Goal: Task Accomplishment & Management: Manage account settings

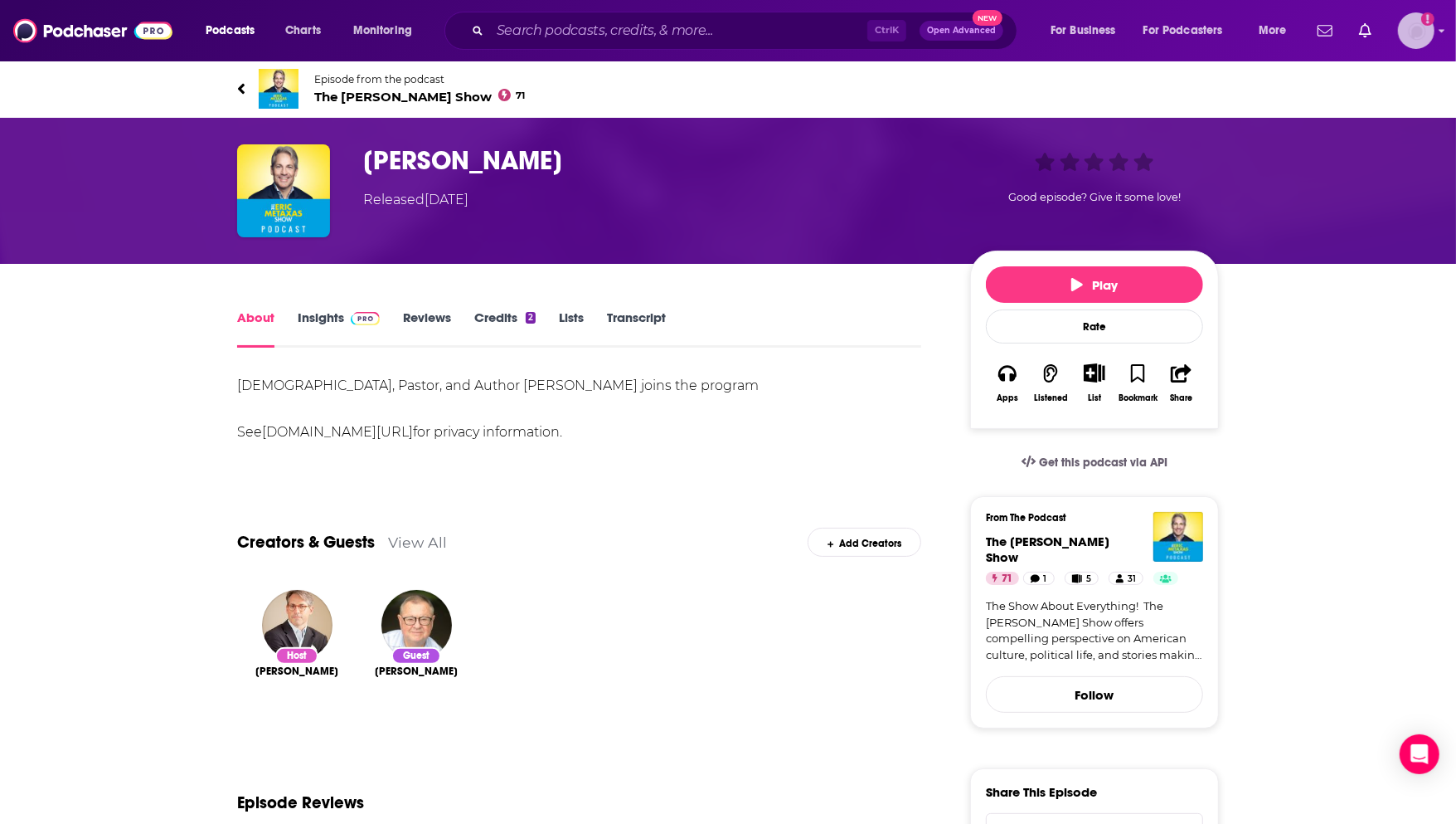
click at [1416, 37] on img "Logged in as TinaPugh" at bounding box center [1416, 30] width 37 height 37
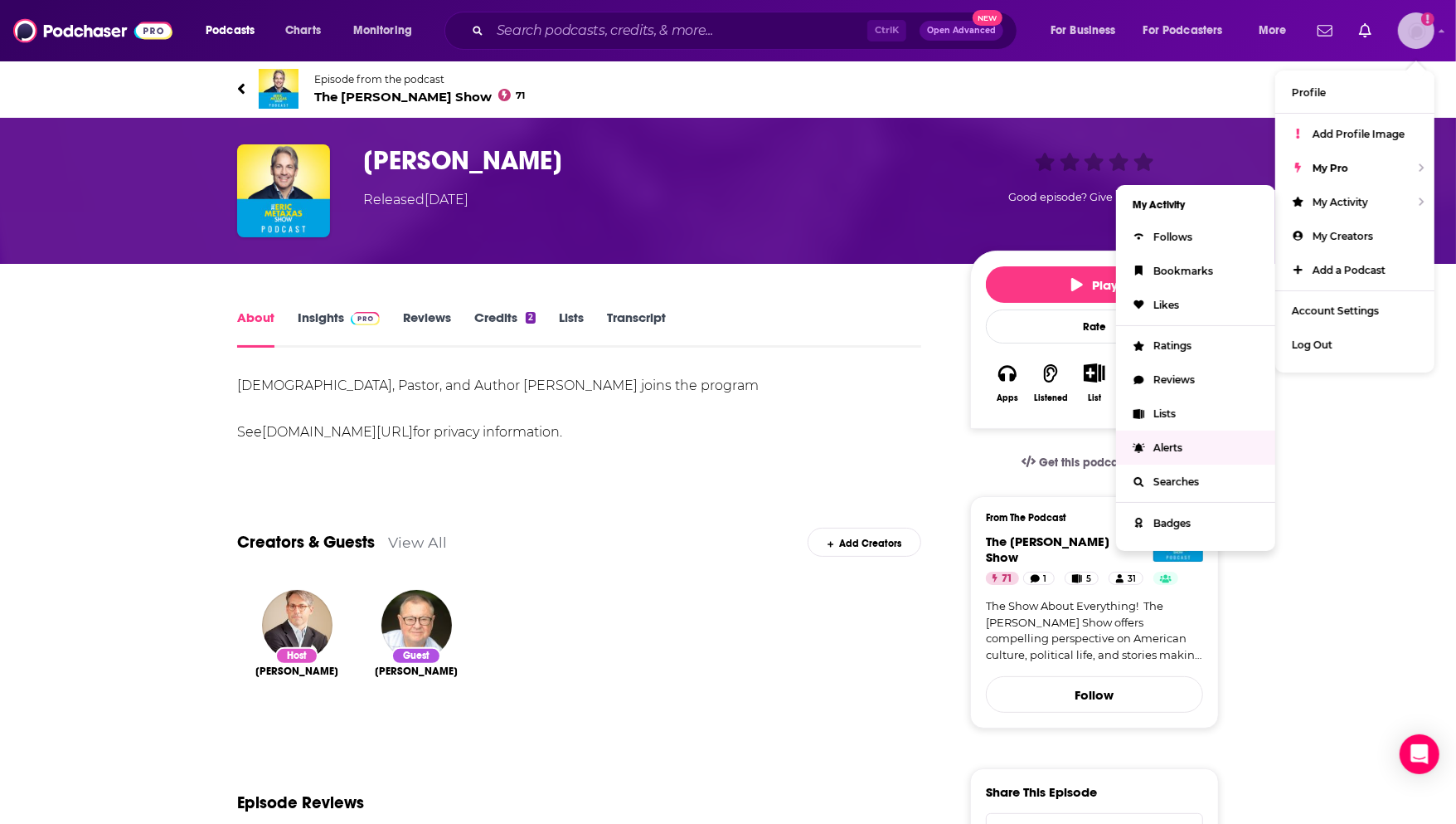
click at [1167, 442] on span "Alerts" at bounding box center [1167, 447] width 29 height 12
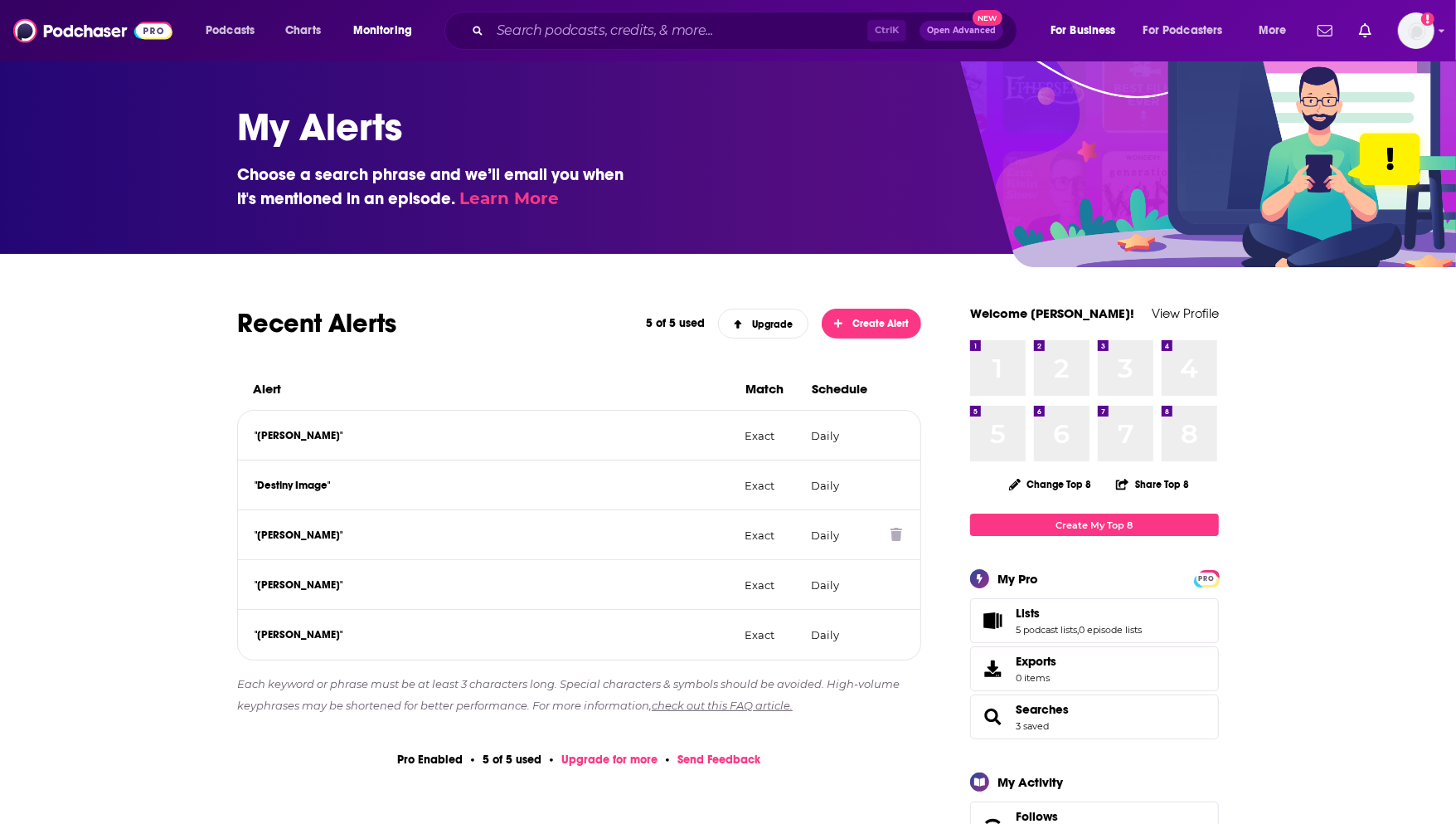
click at [898, 541] on icon at bounding box center [896, 533] width 11 height 13
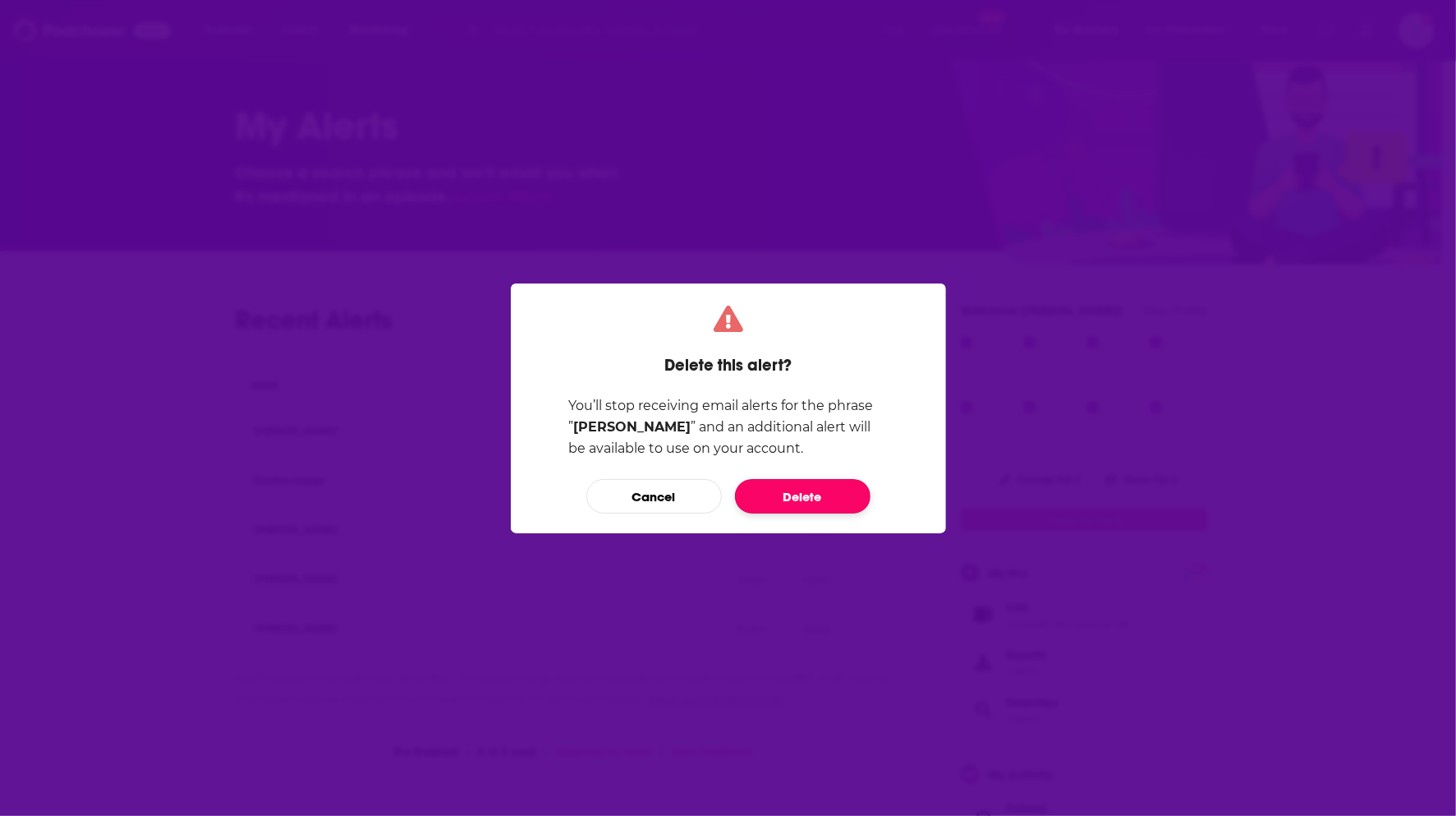
click at [838, 495] on button "Delete" at bounding box center [802, 496] width 135 height 34
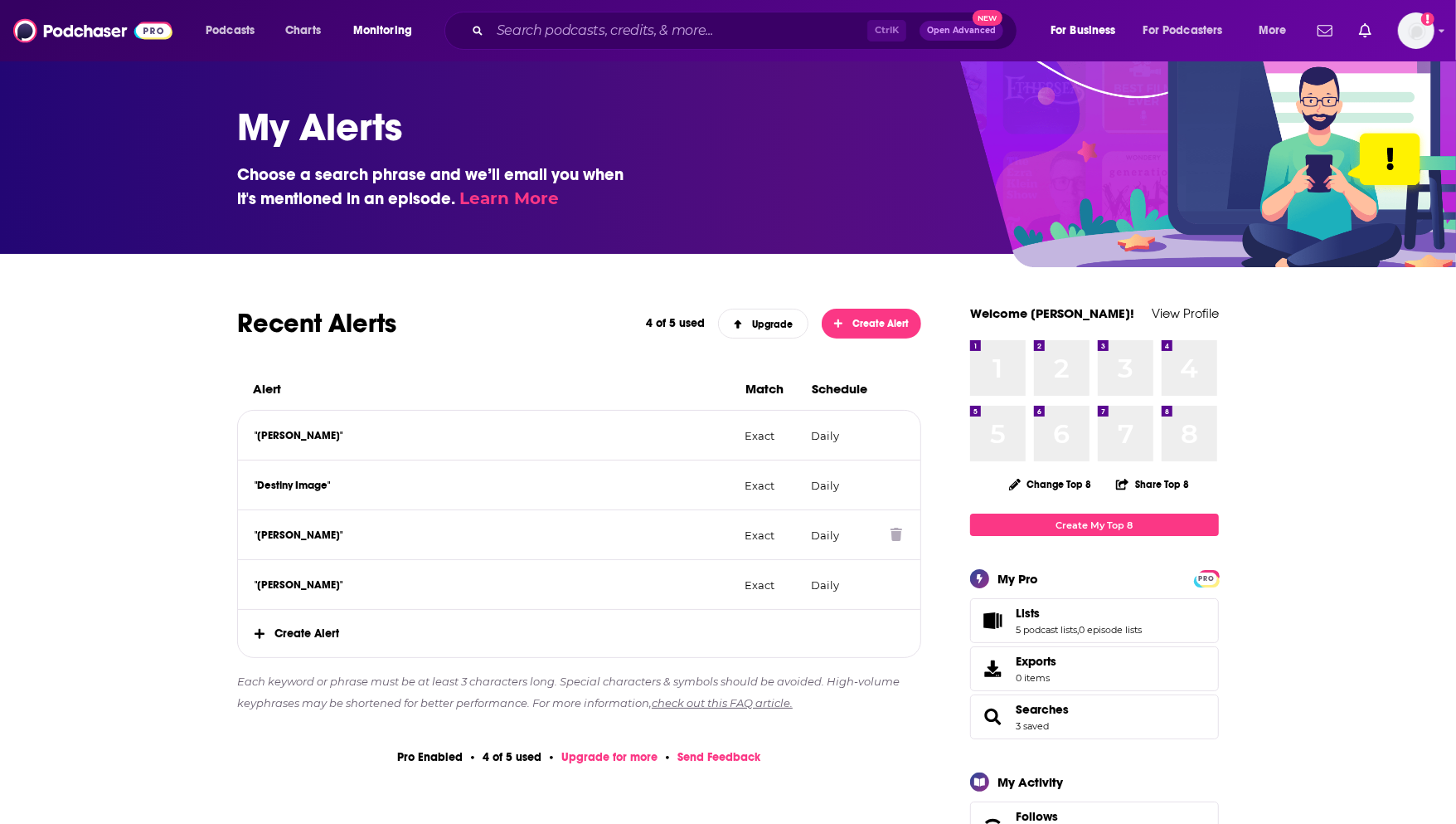
click at [896, 539] on icon at bounding box center [896, 533] width 11 height 13
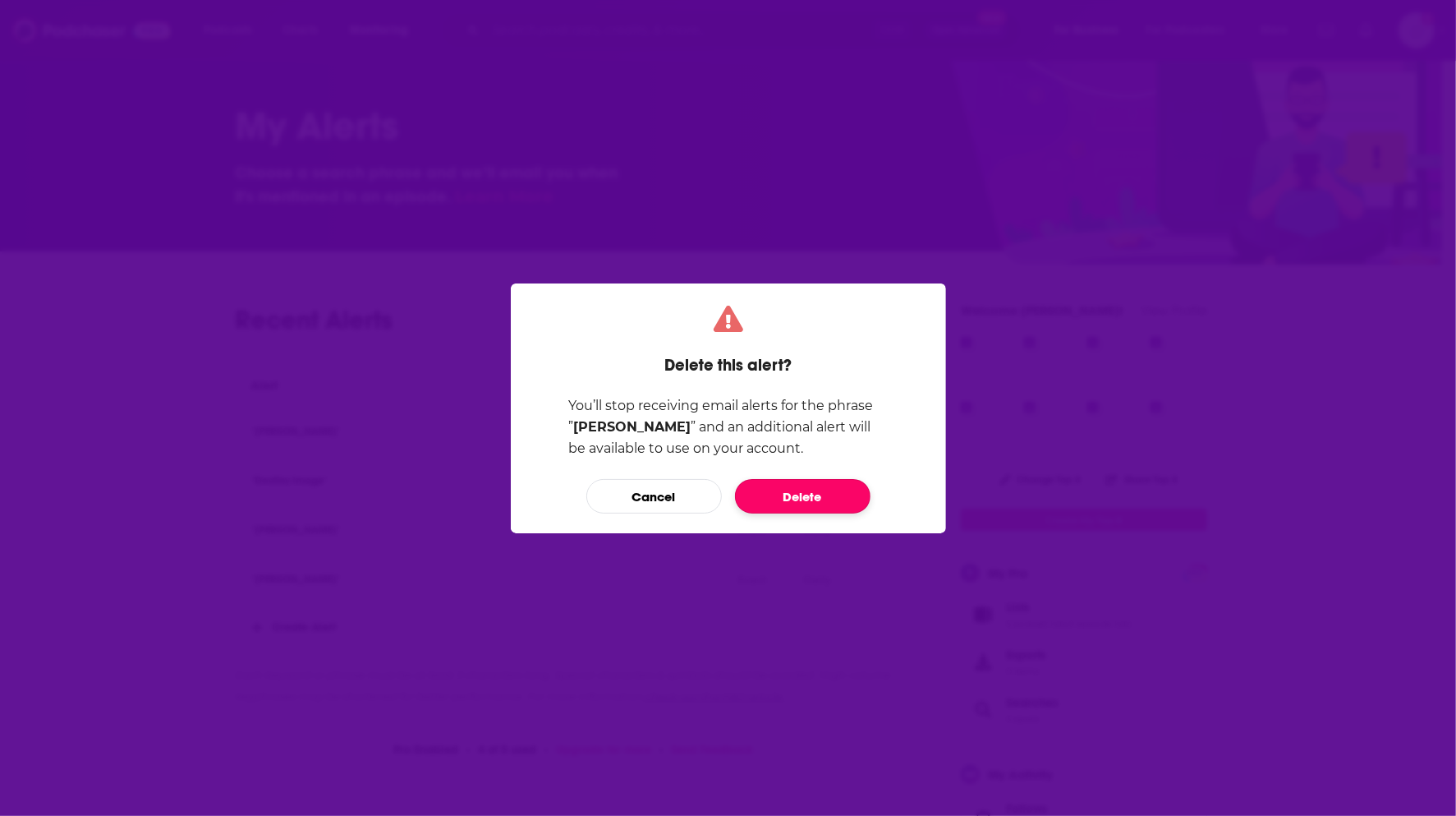
click at [843, 494] on button "Delete" at bounding box center [802, 496] width 135 height 34
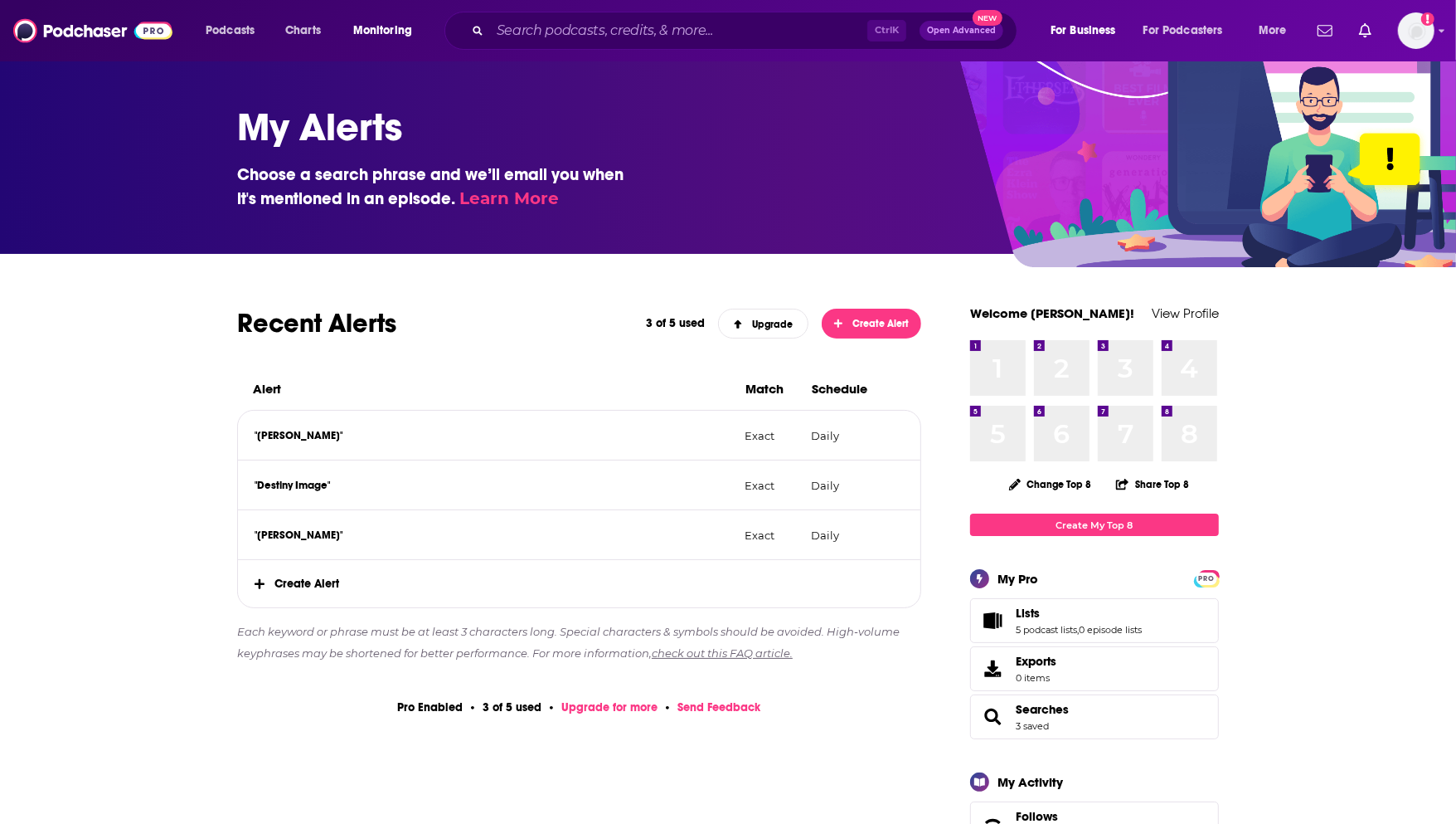
click at [258, 589] on icon at bounding box center [259, 584] width 10 height 11
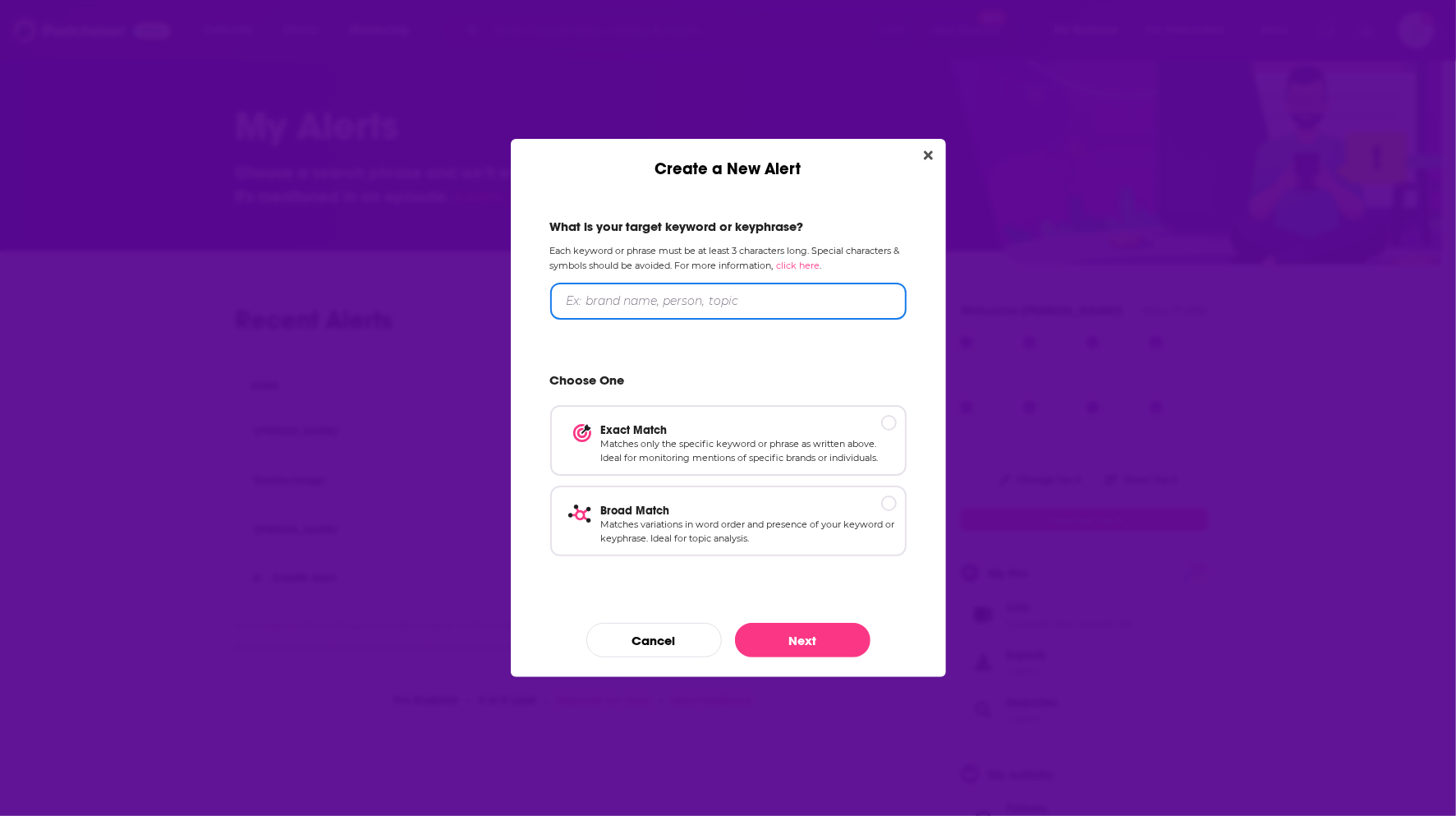
click at [704, 306] on input "Create a New Alert" at bounding box center [729, 301] width 357 height 37
type input "B"
type input "Steve and Kathy Boyles"
click at [893, 419] on div "Create a New Alert" at bounding box center [889, 422] width 16 height 16
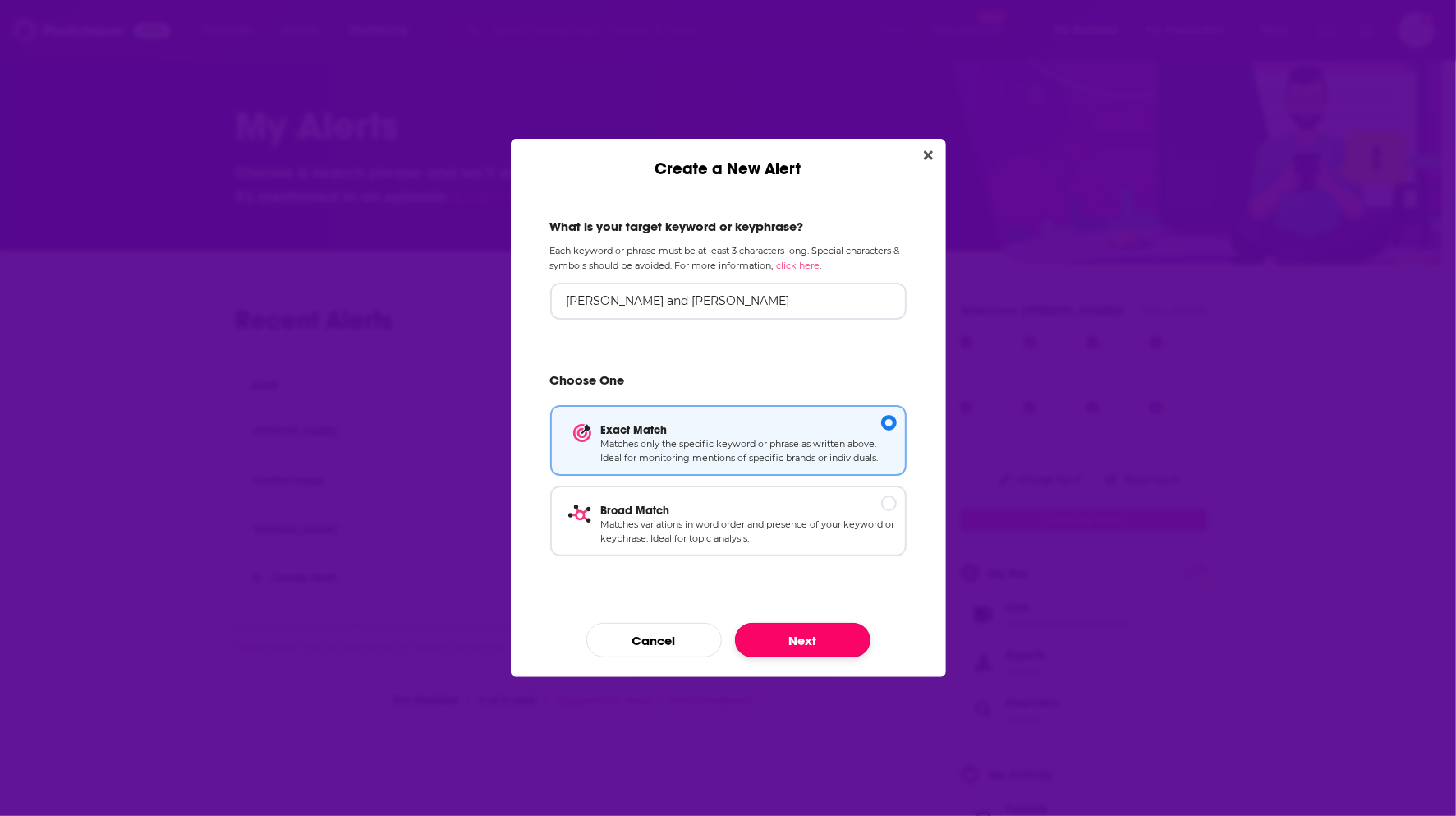
click at [827, 636] on button "Next" at bounding box center [802, 640] width 135 height 34
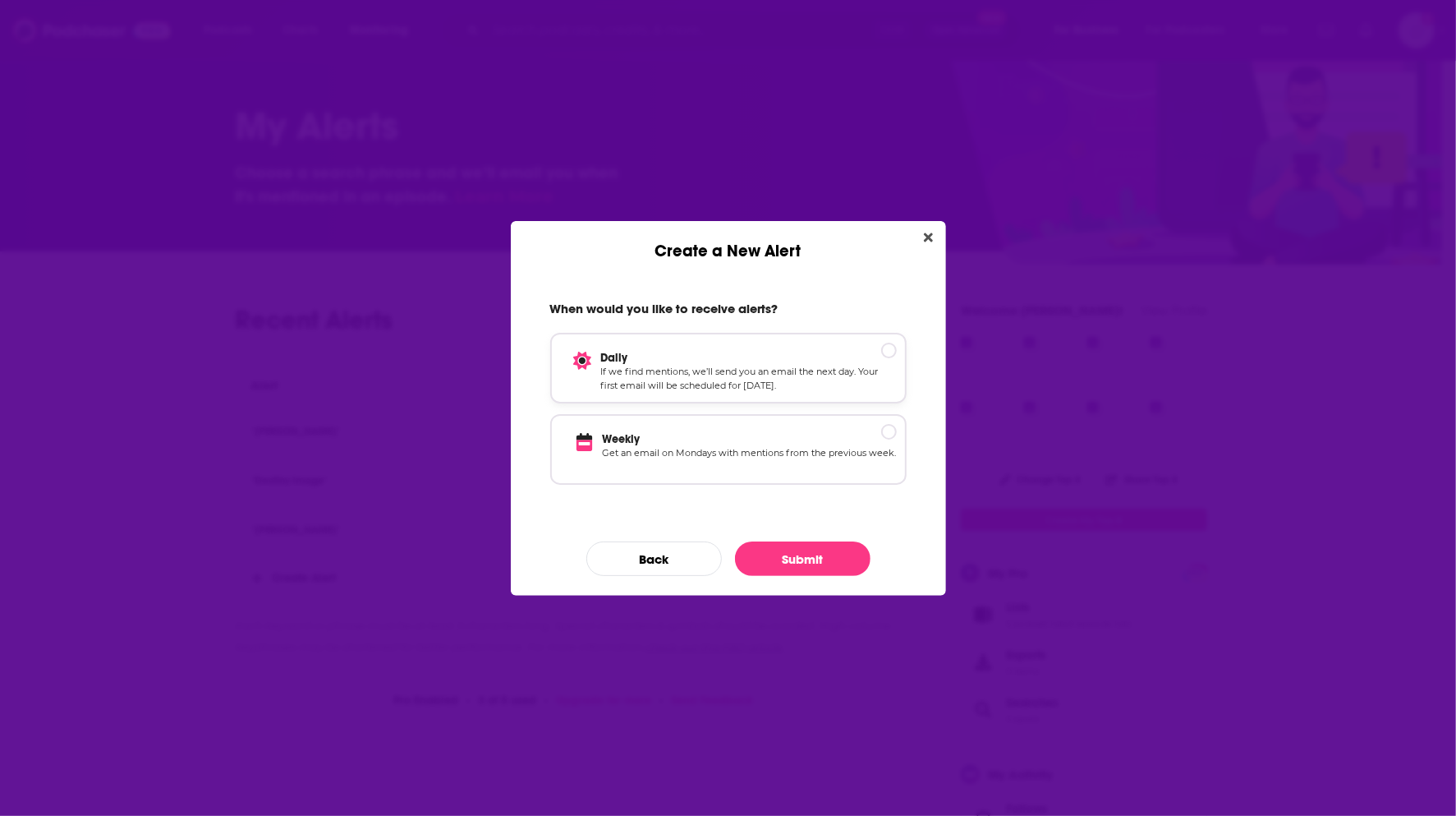
click at [891, 355] on p "Daily" at bounding box center [749, 358] width 296 height 14
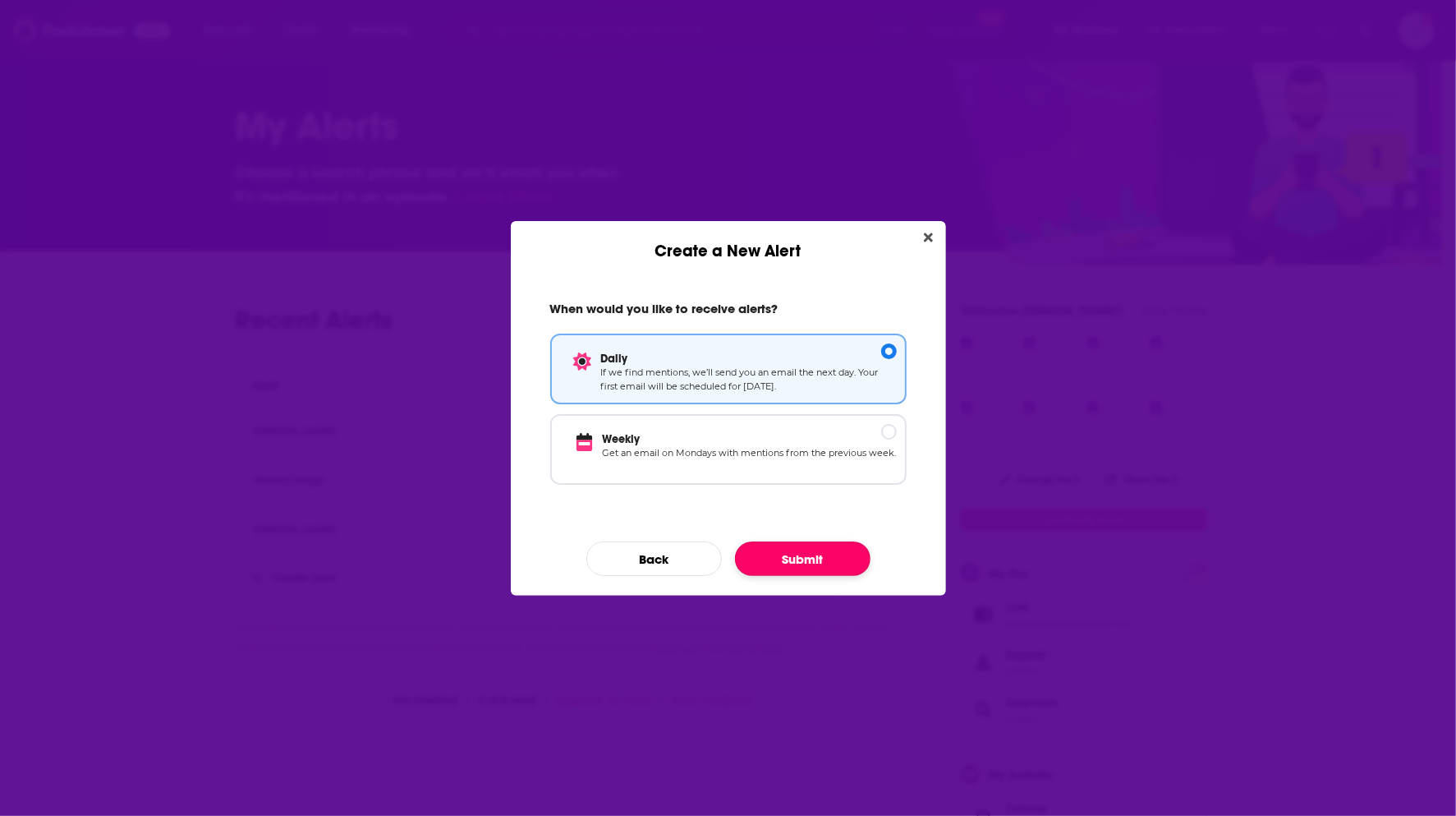
click at [812, 555] on button "Submit" at bounding box center [802, 558] width 135 height 34
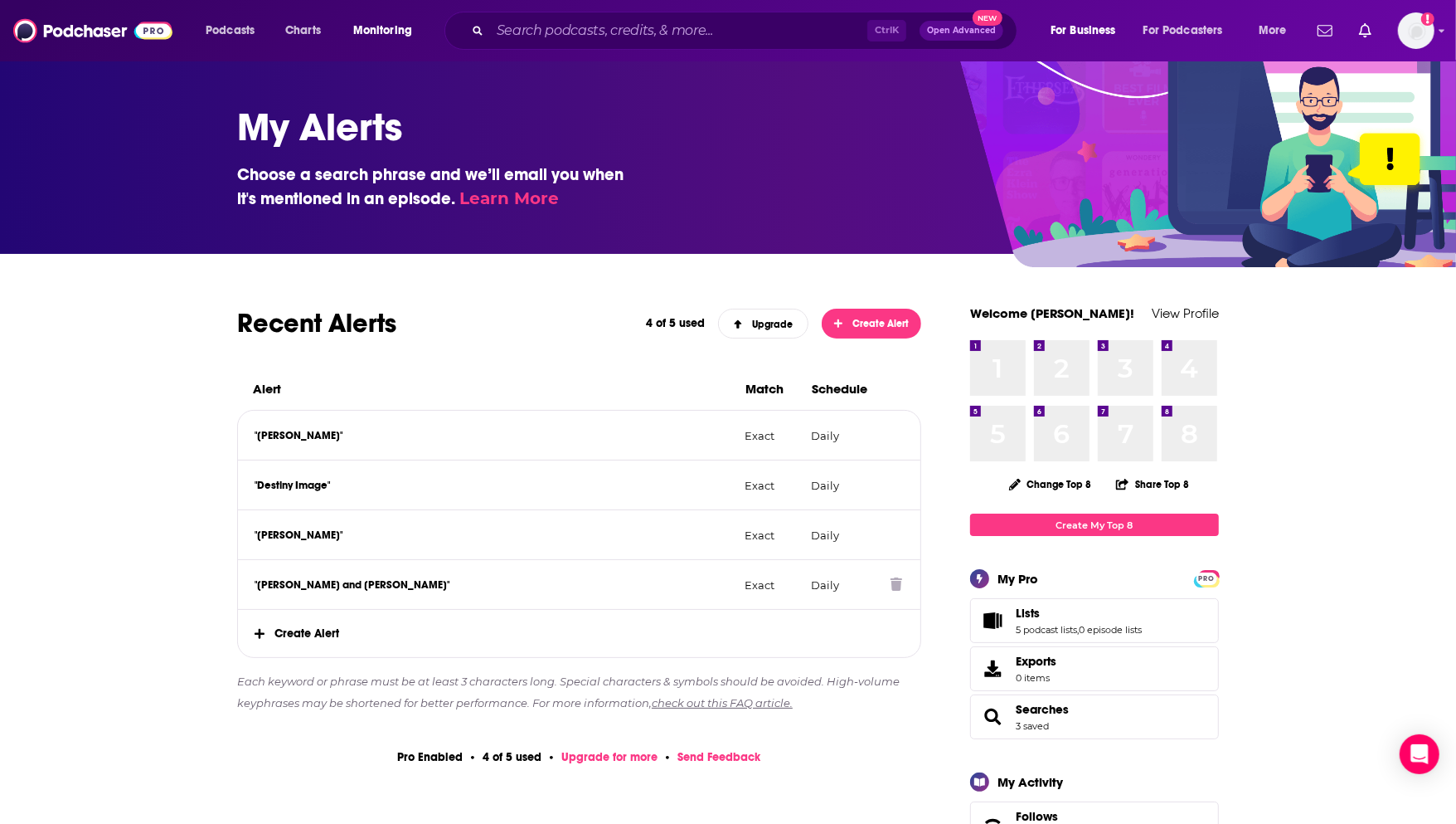
click at [899, 586] on icon at bounding box center [896, 584] width 11 height 13
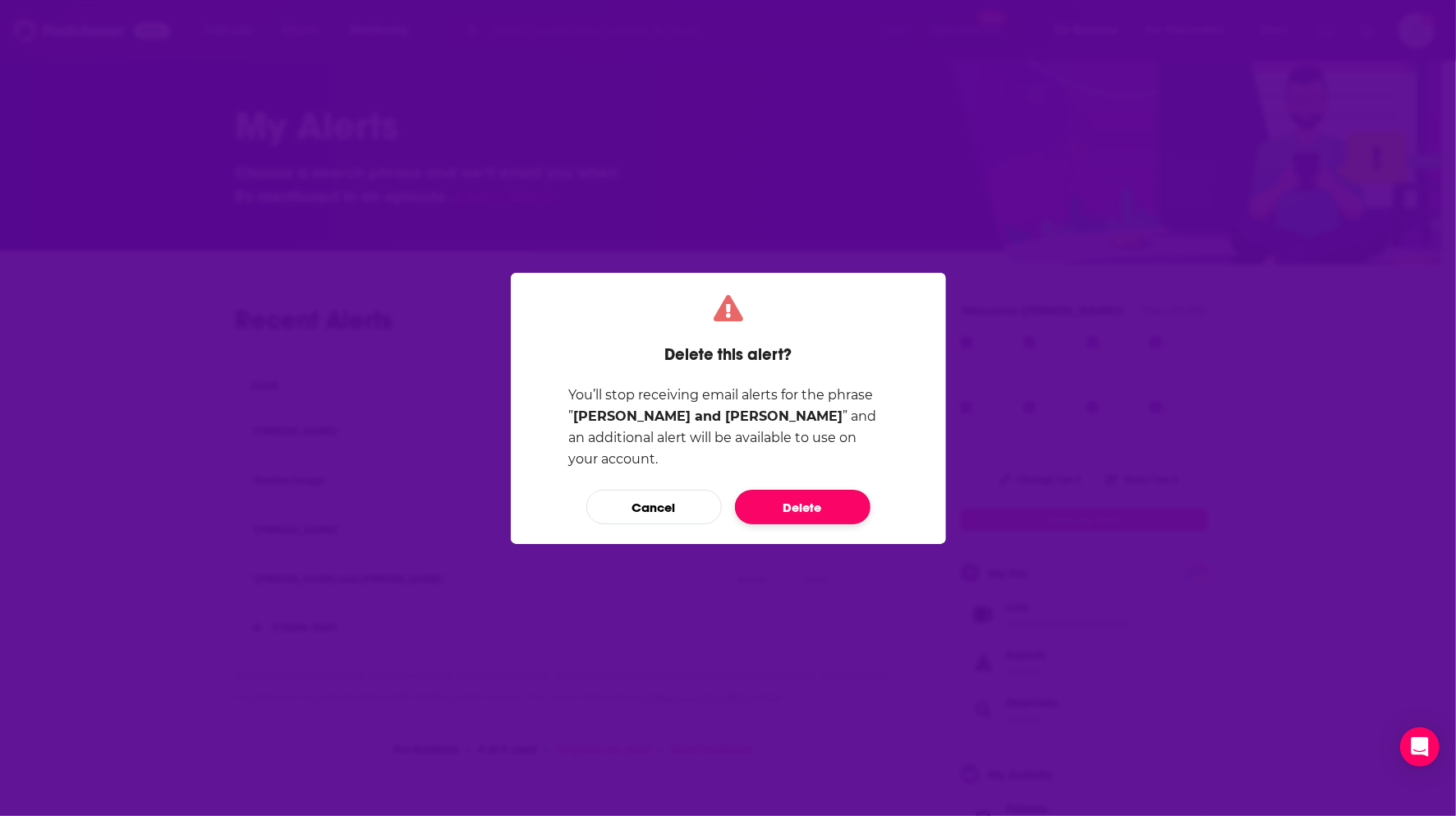
click at [776, 493] on button "Delete" at bounding box center [802, 507] width 135 height 34
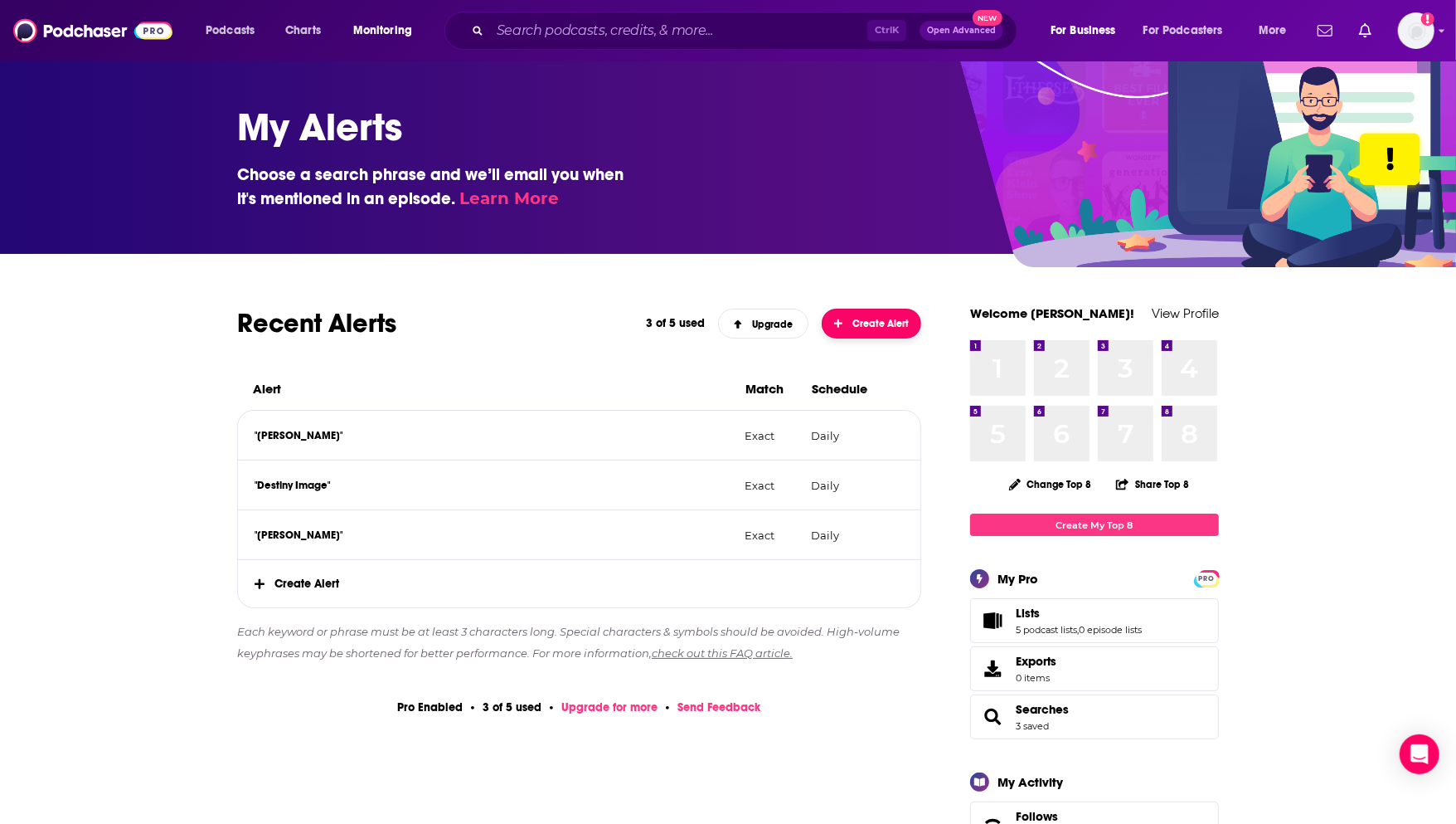
click at [872, 323] on span "Create Alert" at bounding box center [872, 323] width 76 height 11
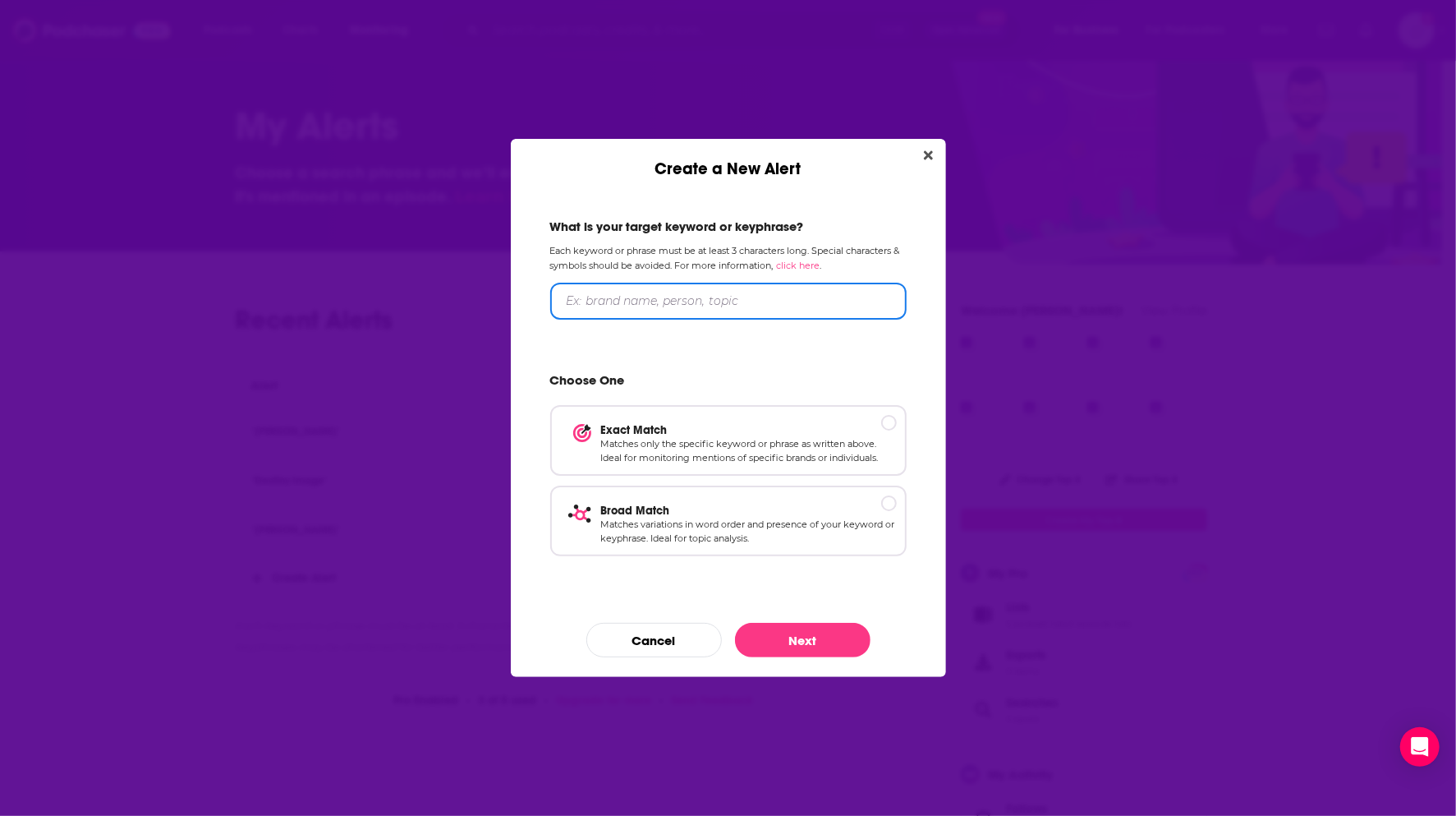
click at [647, 293] on input "Create a New Alert" at bounding box center [729, 301] width 357 height 37
type input "Steve Boyls"
click at [884, 425] on p "Exact Match" at bounding box center [749, 429] width 296 height 14
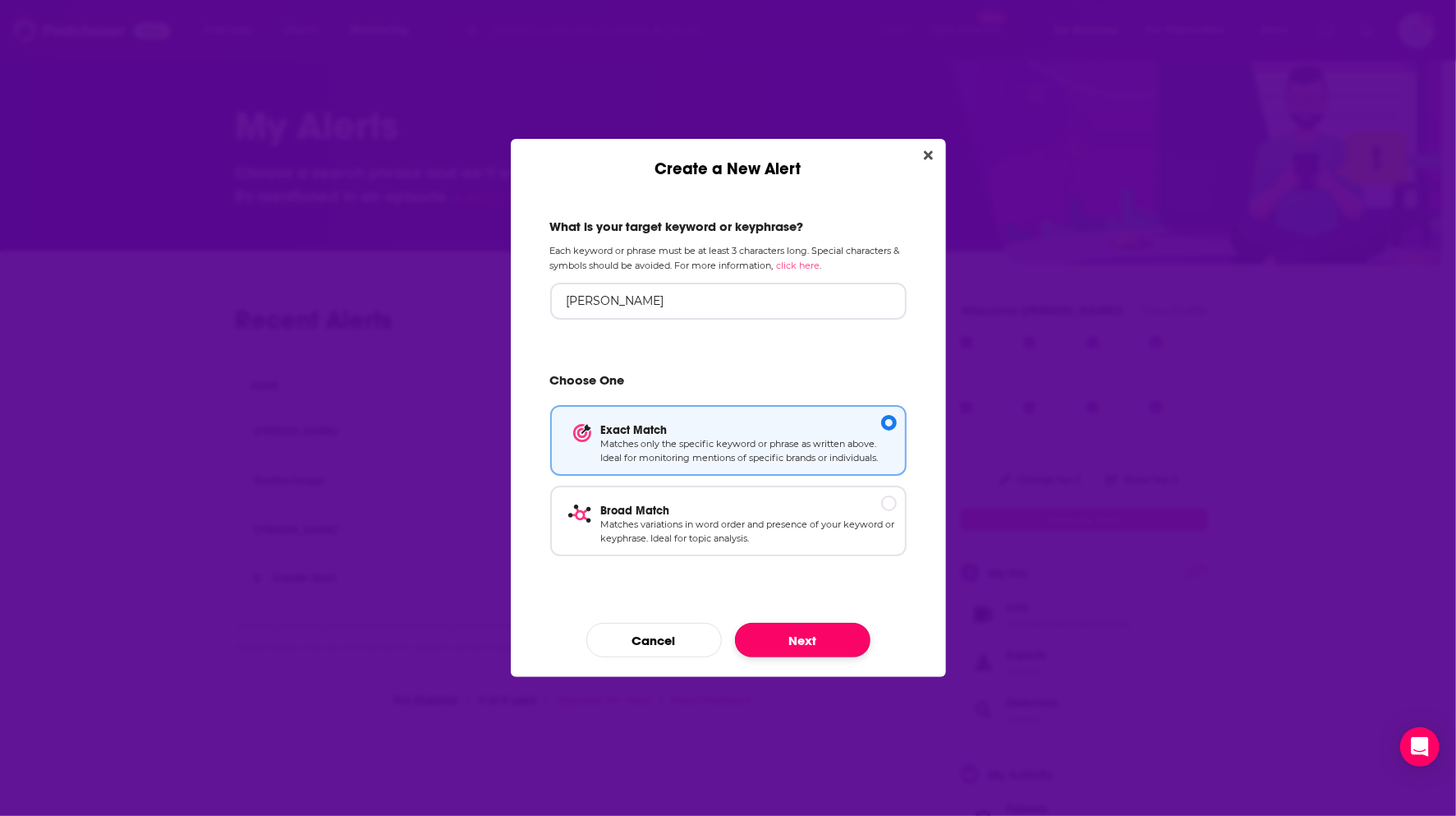
click at [793, 642] on button "Next" at bounding box center [802, 640] width 135 height 34
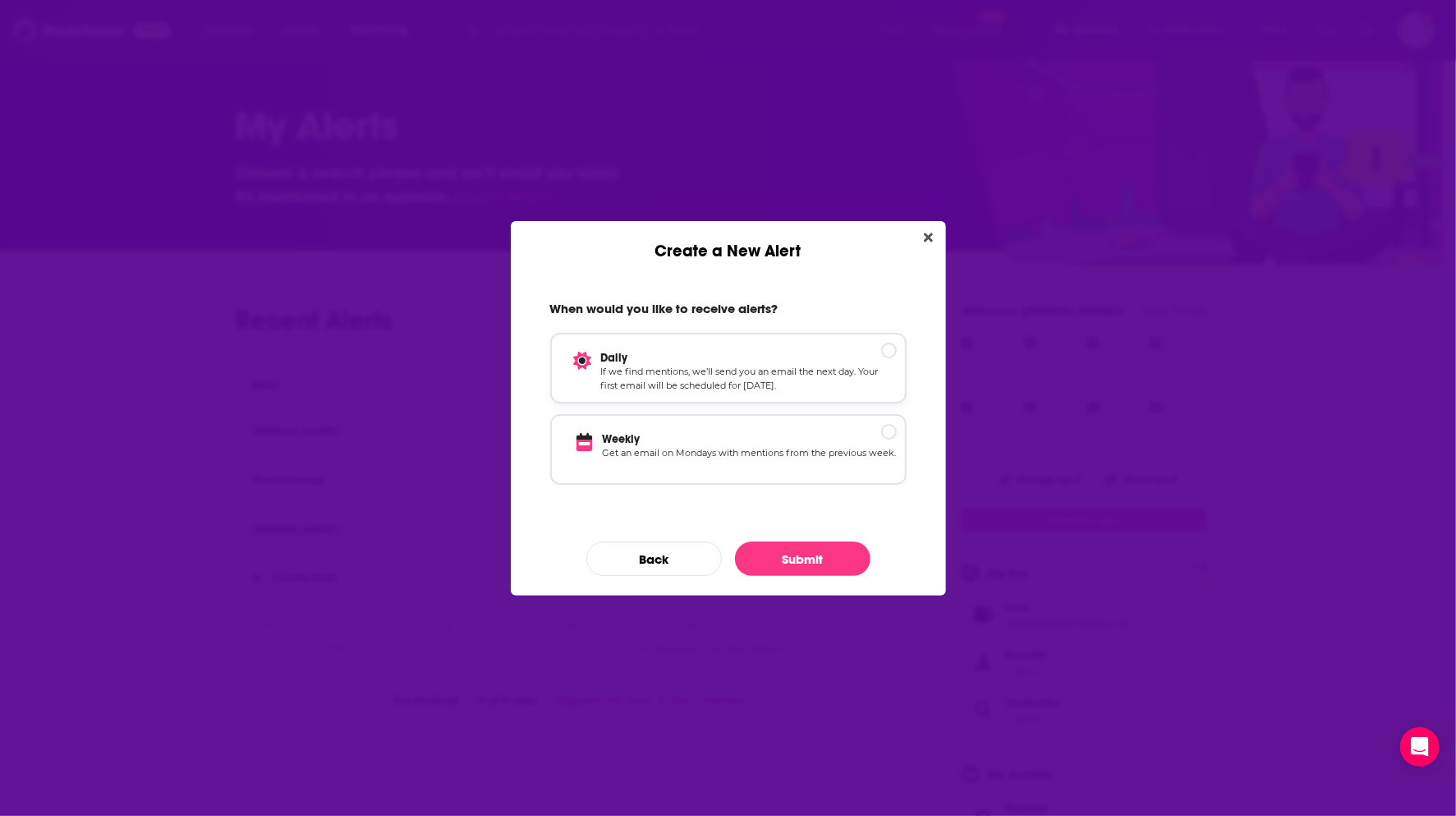
click at [891, 348] on div "Create a New Alert" at bounding box center [889, 351] width 16 height 16
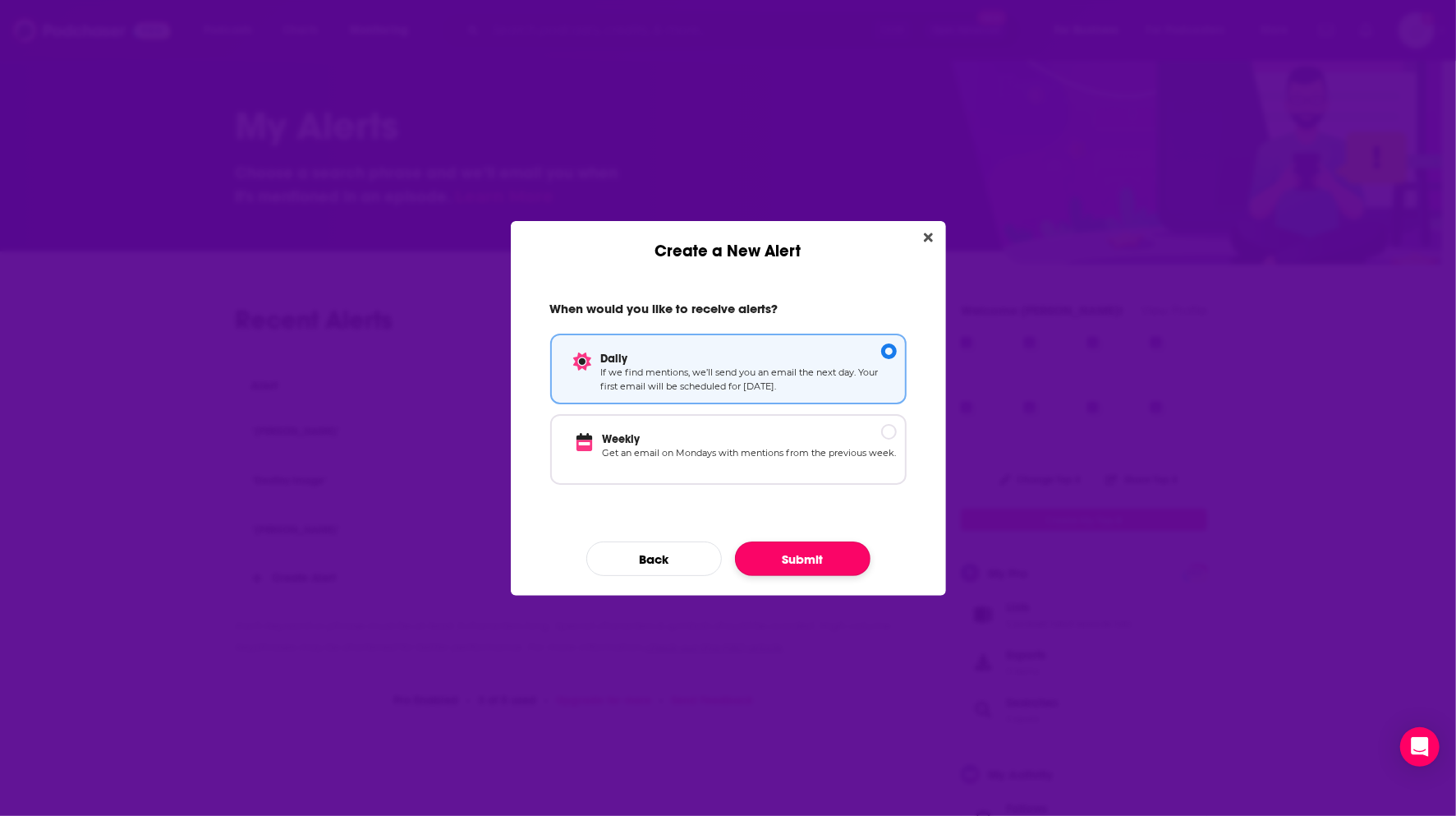
click at [790, 564] on button "Submit" at bounding box center [802, 558] width 135 height 34
